Goal: Information Seeking & Learning: Learn about a topic

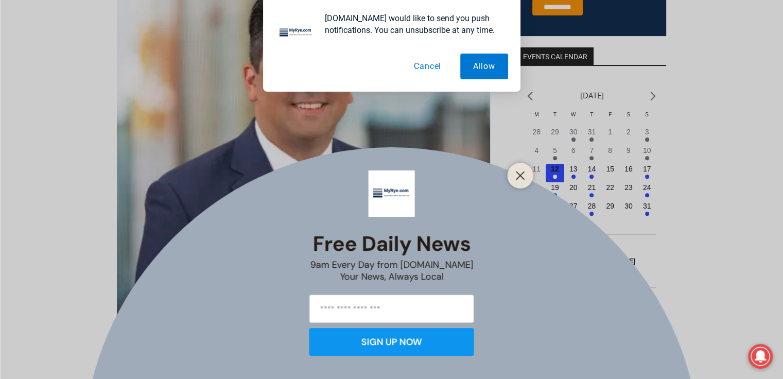
scroll to position [371, 0]
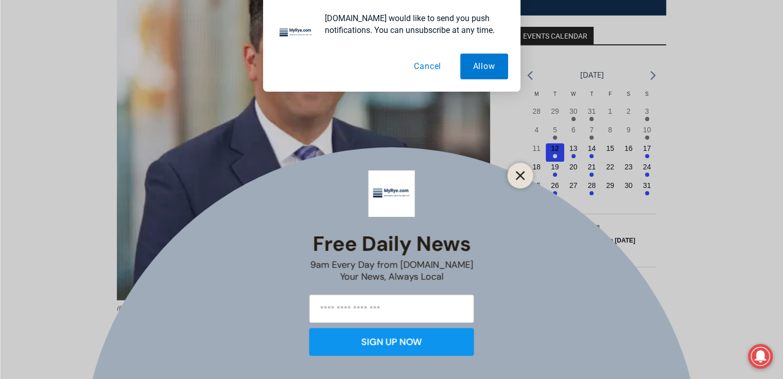
click at [521, 172] on icon "Close" at bounding box center [520, 175] width 9 height 9
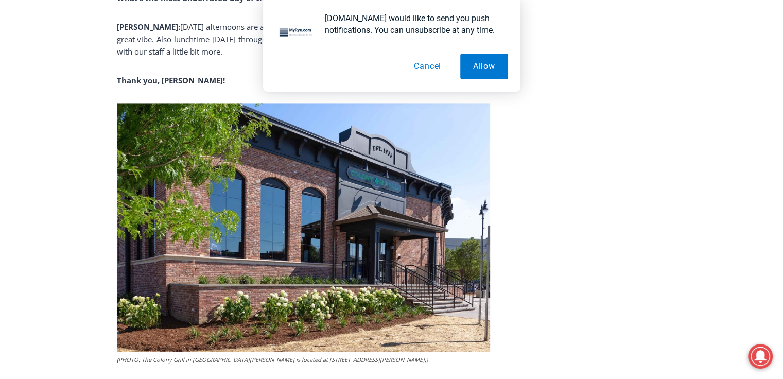
scroll to position [1709, 0]
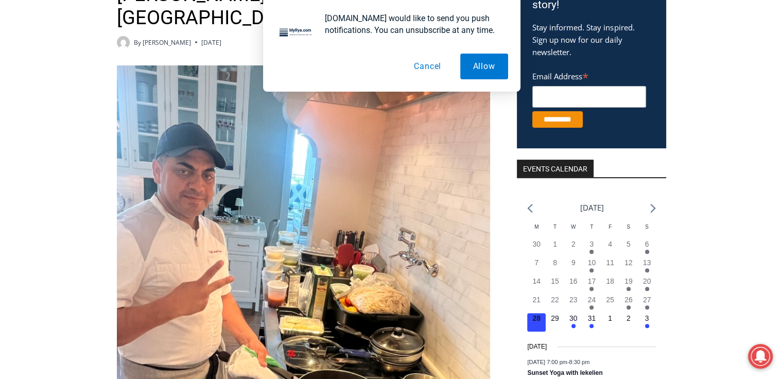
scroll to position [268, 0]
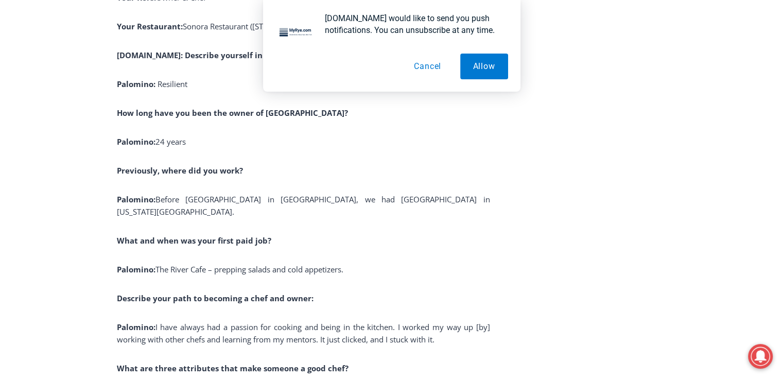
scroll to position [1091, 0]
